Goal: Check status

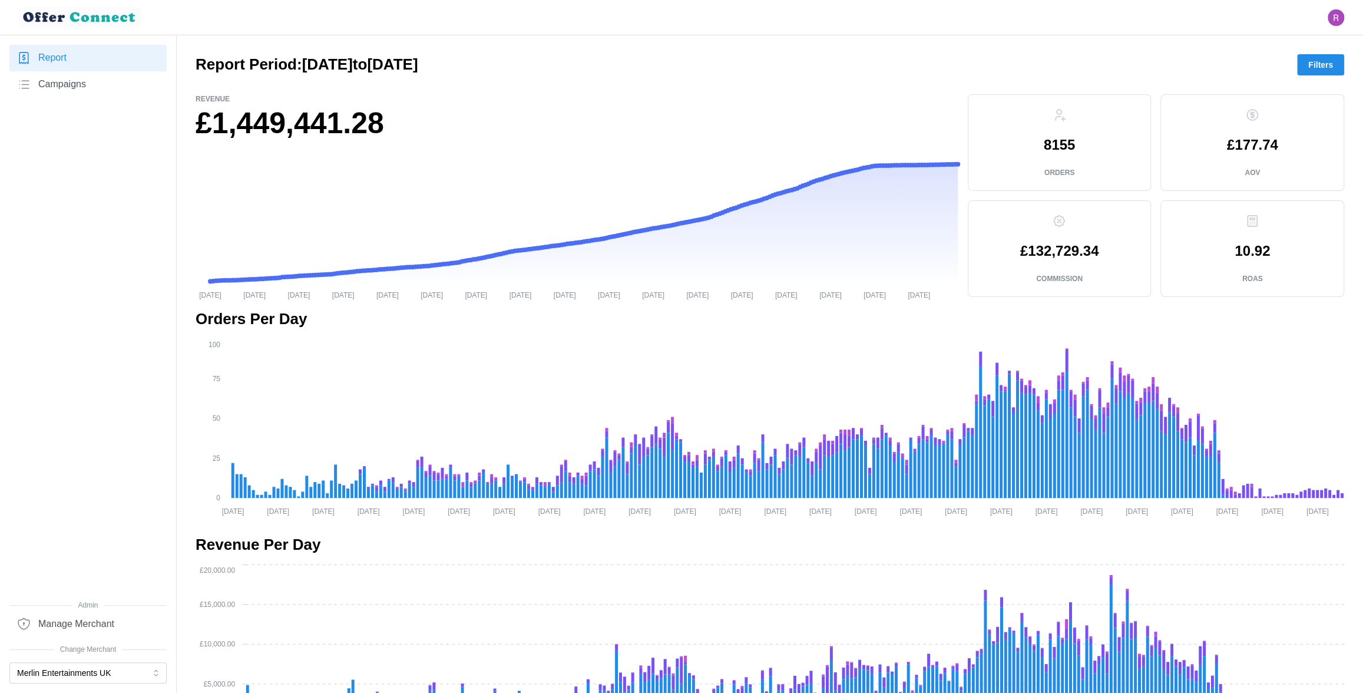
click at [1318, 69] on span "Filters" at bounding box center [1320, 65] width 25 height 20
click at [117, 672] on button "Merlin Entertainments UK" at bounding box center [87, 672] width 157 height 21
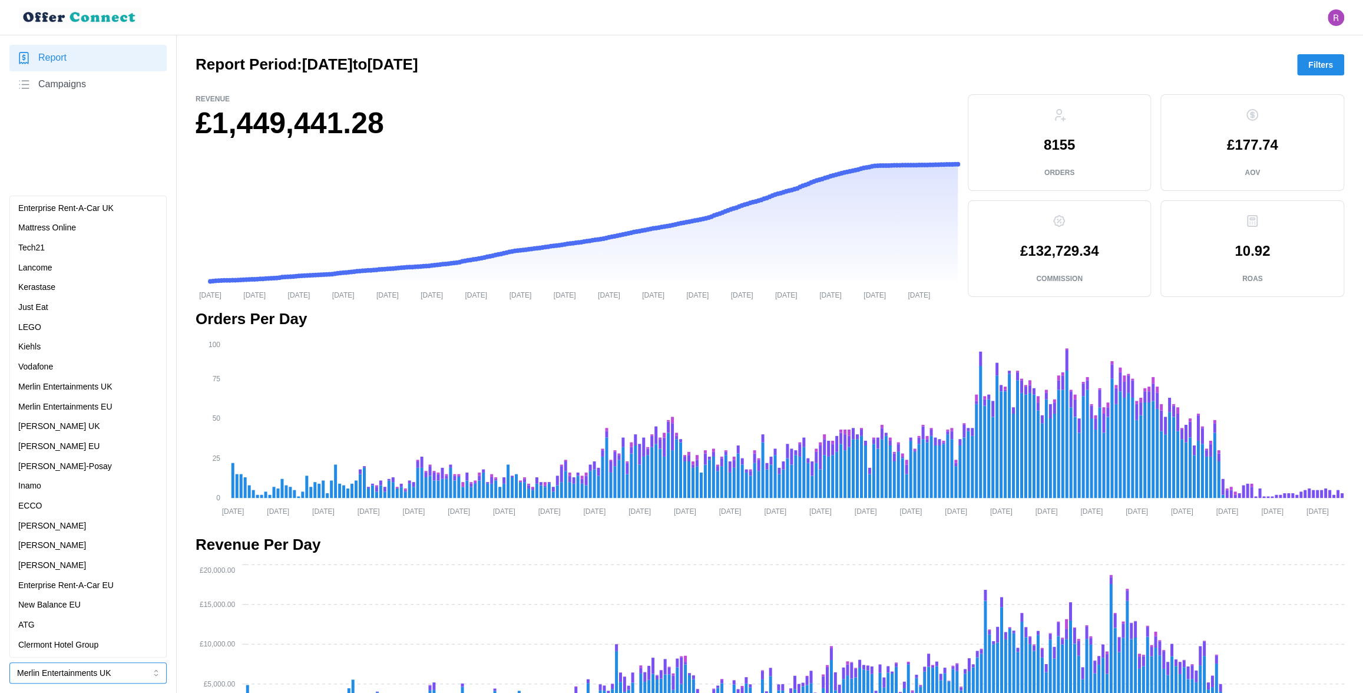
click at [85, 573] on div "[PERSON_NAME]" at bounding box center [87, 565] width 151 height 20
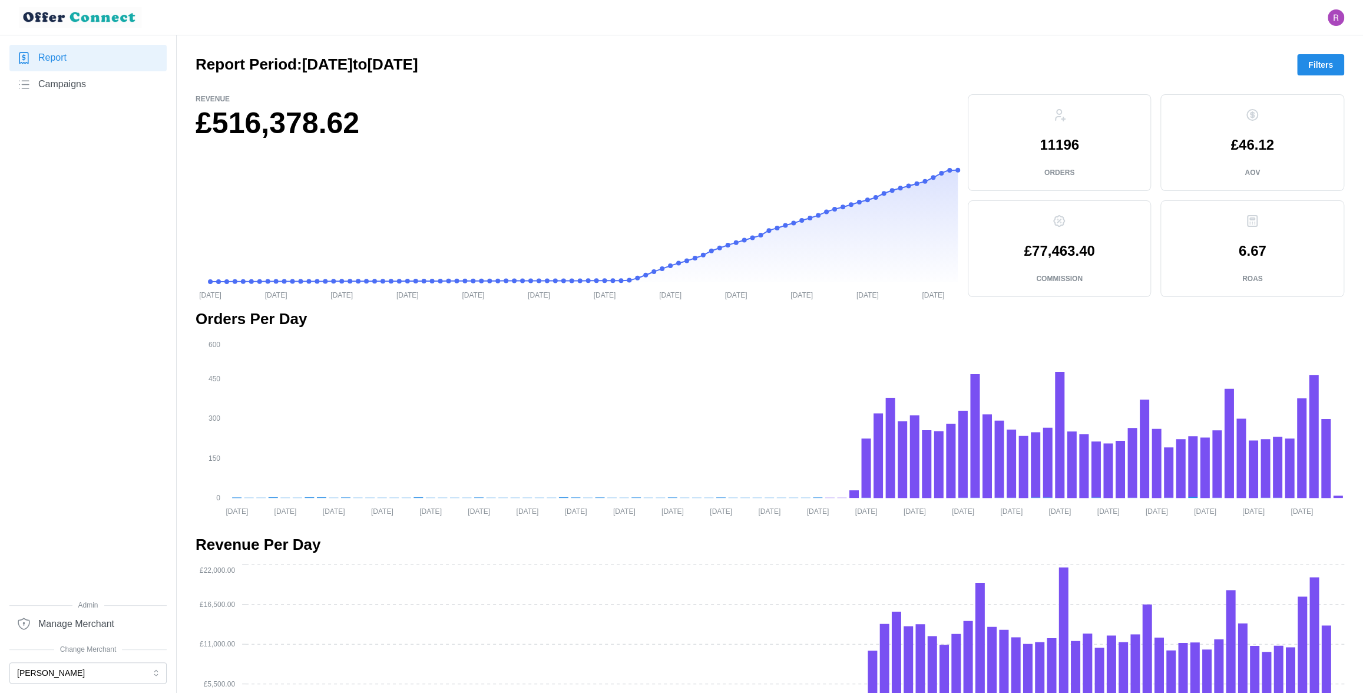
click at [1319, 68] on span "Filters" at bounding box center [1320, 65] width 25 height 20
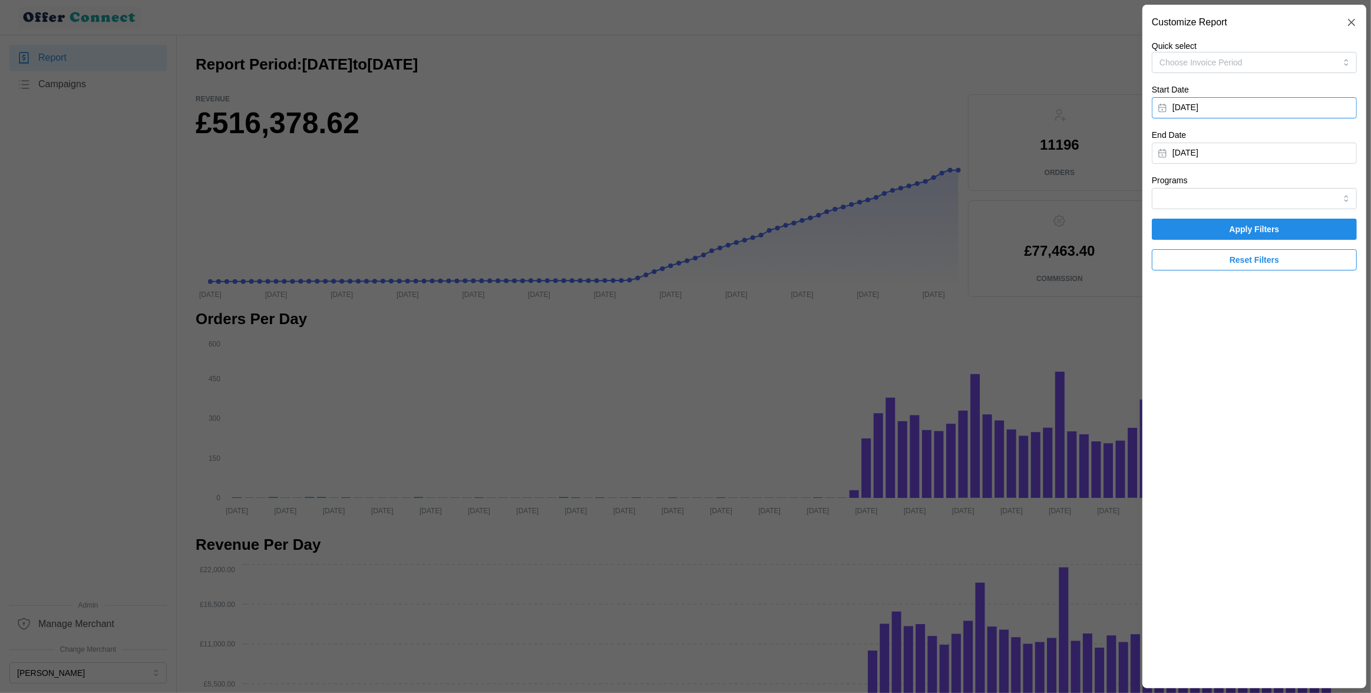
click at [1272, 102] on button "[DATE]" at bounding box center [1254, 107] width 205 height 21
click at [1306, 145] on icon "button" at bounding box center [1303, 141] width 9 height 9
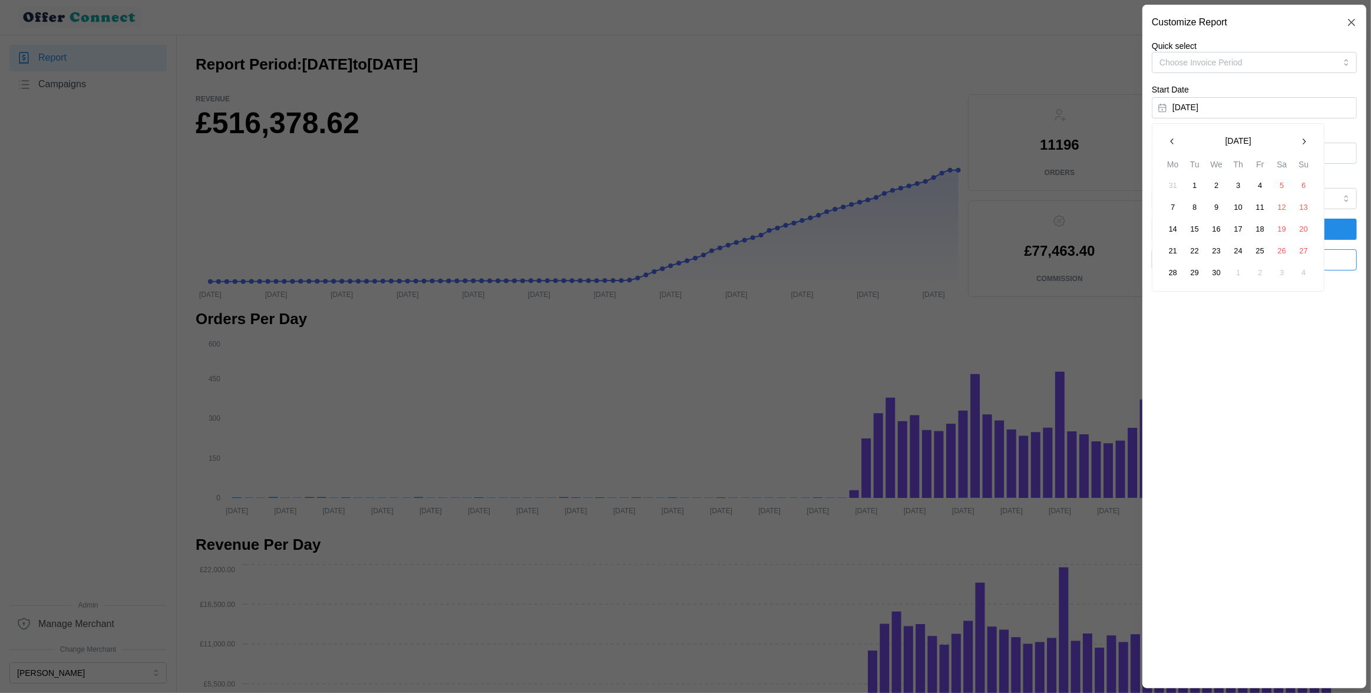
click at [1306, 145] on icon "button" at bounding box center [1303, 141] width 9 height 9
click at [1170, 186] on button "1" at bounding box center [1172, 185] width 21 height 21
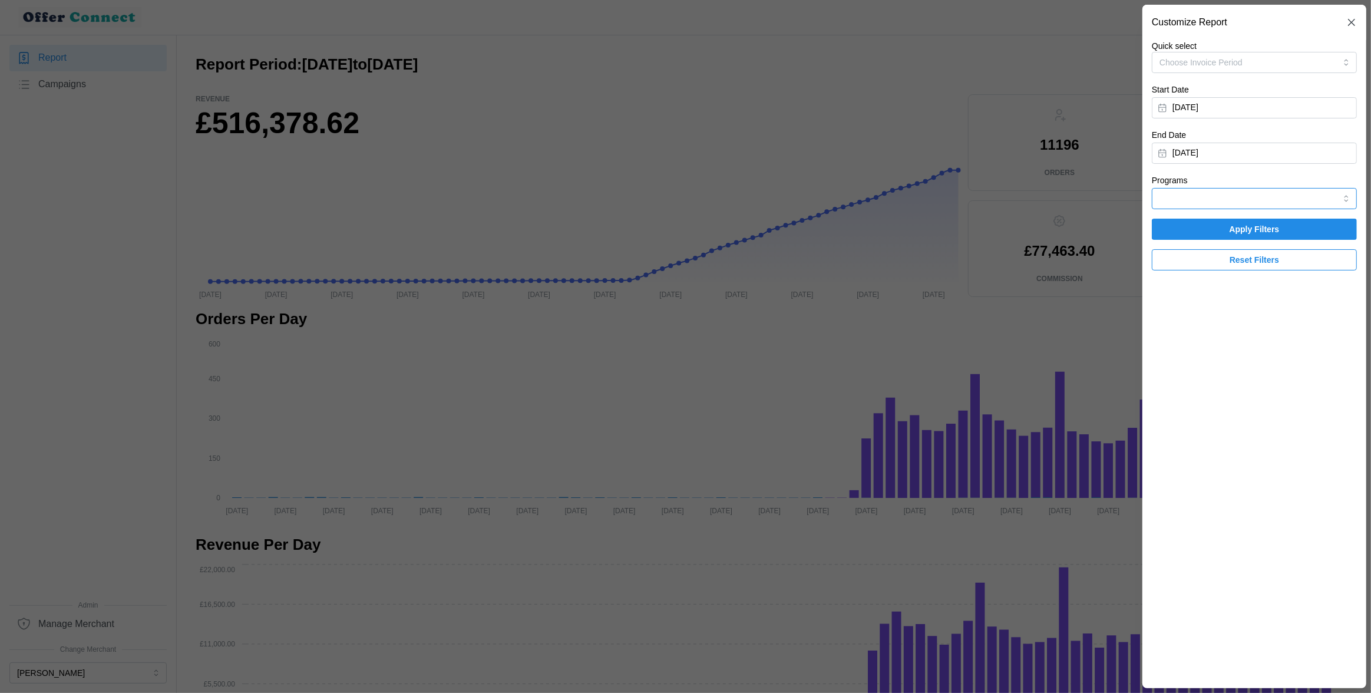
click at [1241, 196] on input "Programs" at bounding box center [1254, 198] width 205 height 21
click at [1227, 229] on div "HSBC" at bounding box center [1254, 227] width 199 height 20
type input "HSBC"
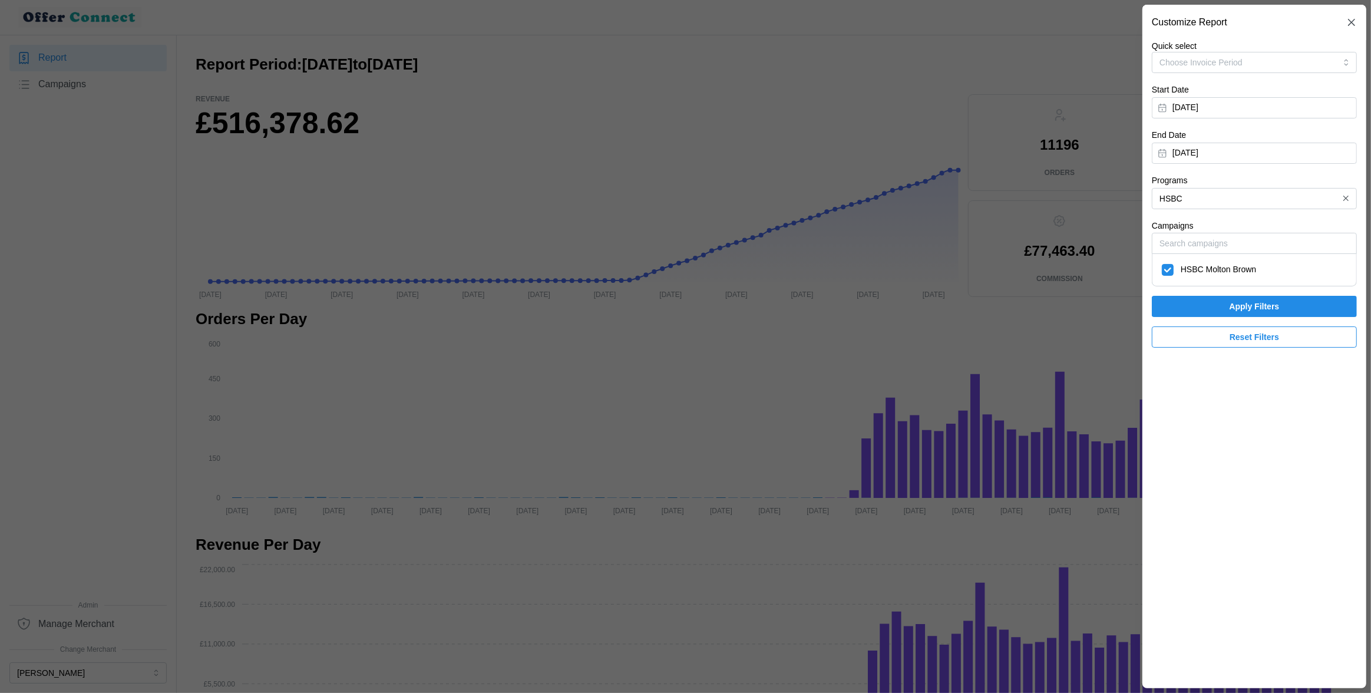
click at [1230, 307] on span "Apply Filters" at bounding box center [1254, 306] width 50 height 20
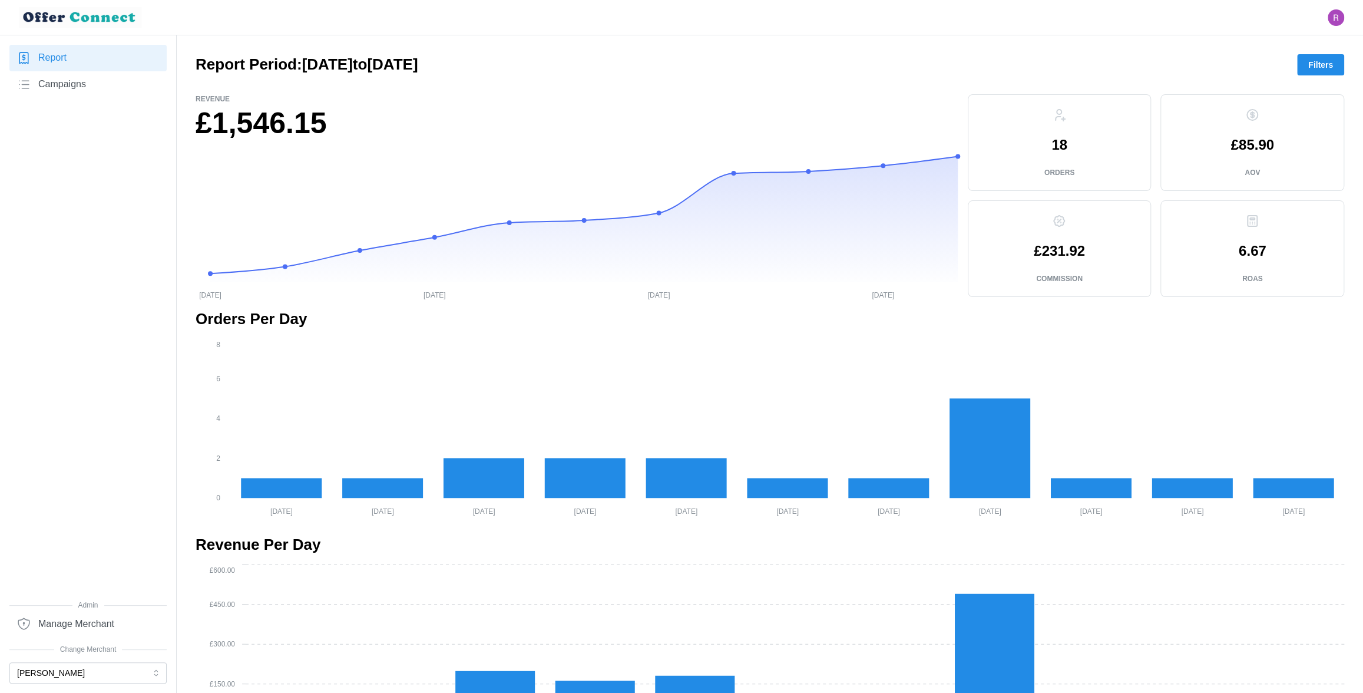
click at [1327, 68] on span "Filters" at bounding box center [1320, 65] width 25 height 20
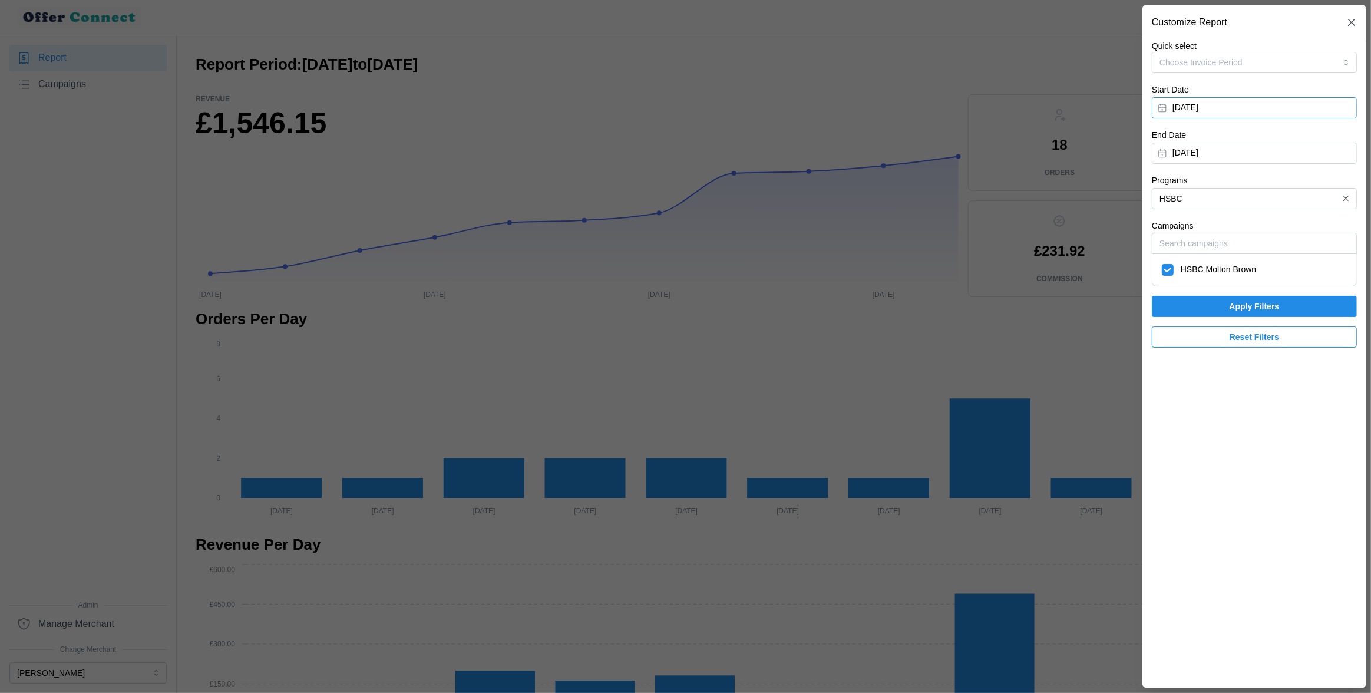
click at [1233, 111] on button "[DATE]" at bounding box center [1254, 107] width 205 height 21
click at [1172, 141] on icon "button" at bounding box center [1171, 141] width 9 height 9
click at [1259, 186] on button "1" at bounding box center [1259, 185] width 21 height 21
click at [1239, 158] on button "[DATE]" at bounding box center [1254, 153] width 205 height 21
click at [1162, 177] on div "[DATE] Mo Tu We Th Fr Sa Su 29 30 1 2 3 4 5 6 7 8 9 10 11 12 13 14 15 16 17 18 …" at bounding box center [1238, 252] width 173 height 168
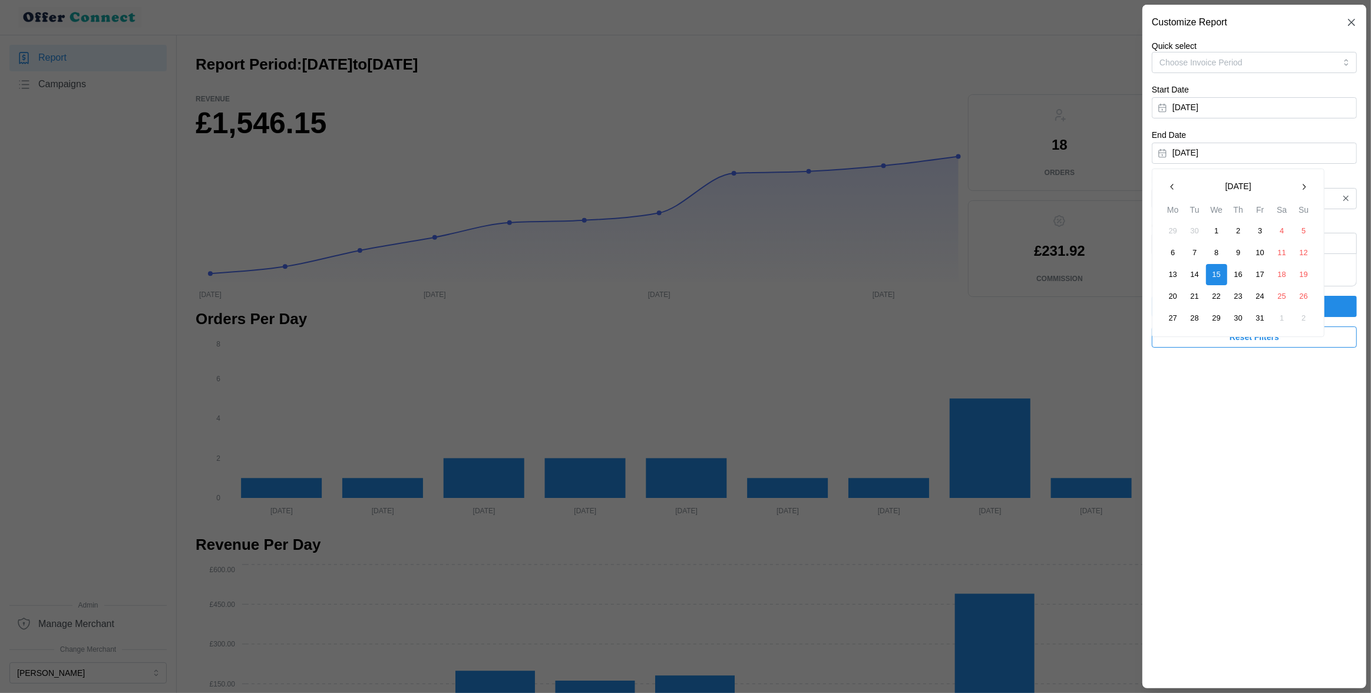
click at [1172, 186] on icon "button" at bounding box center [1171, 186] width 9 height 9
click at [1169, 188] on icon "button" at bounding box center [1171, 186] width 9 height 9
click at [1305, 322] on button "31" at bounding box center [1303, 317] width 21 height 21
click at [1287, 310] on span "Apply Filters" at bounding box center [1254, 306] width 183 height 20
